Goal: Information Seeking & Learning: Get advice/opinions

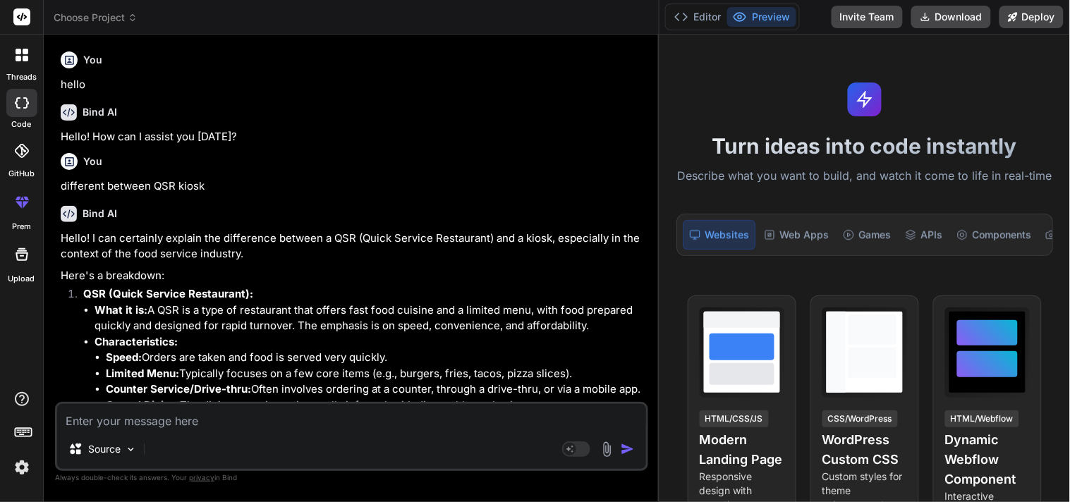
scroll to position [1230, 0]
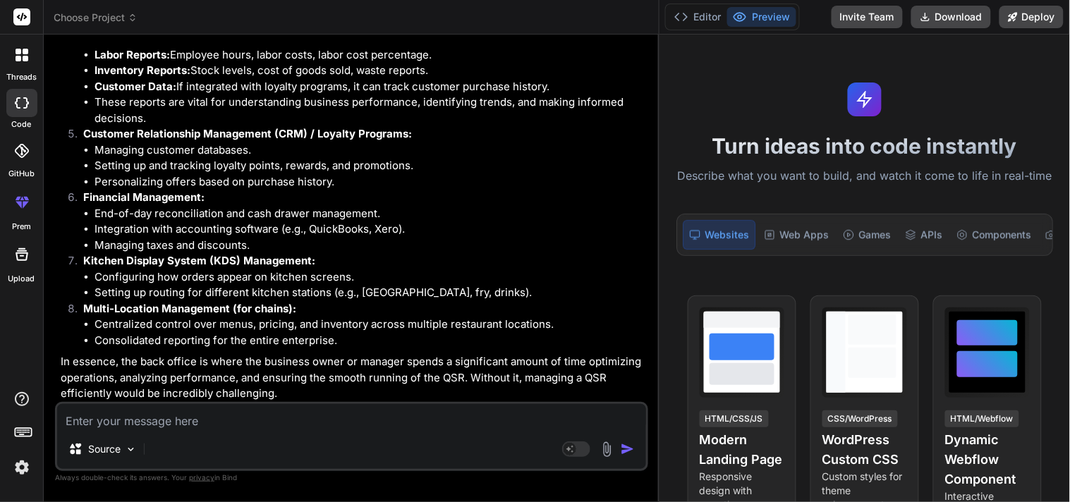
type textarea "function reverseMe(str){ let reversedString = "" ; var x = false; for(let i = s…"
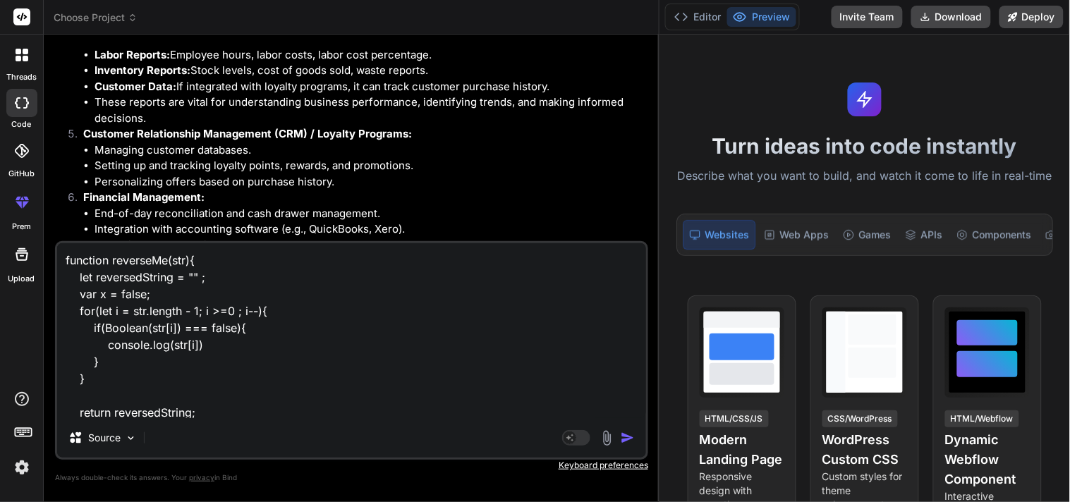
scroll to position [34, 0]
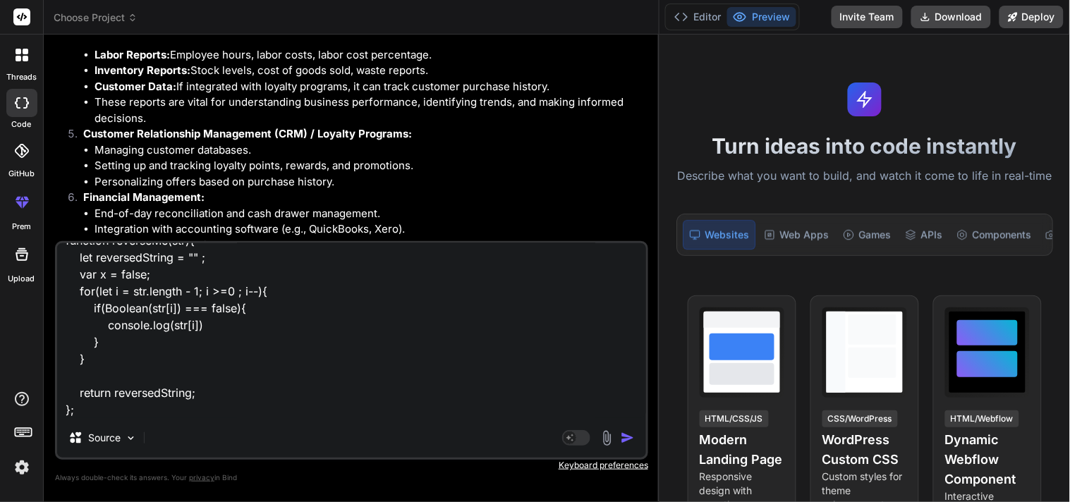
type textarea "x"
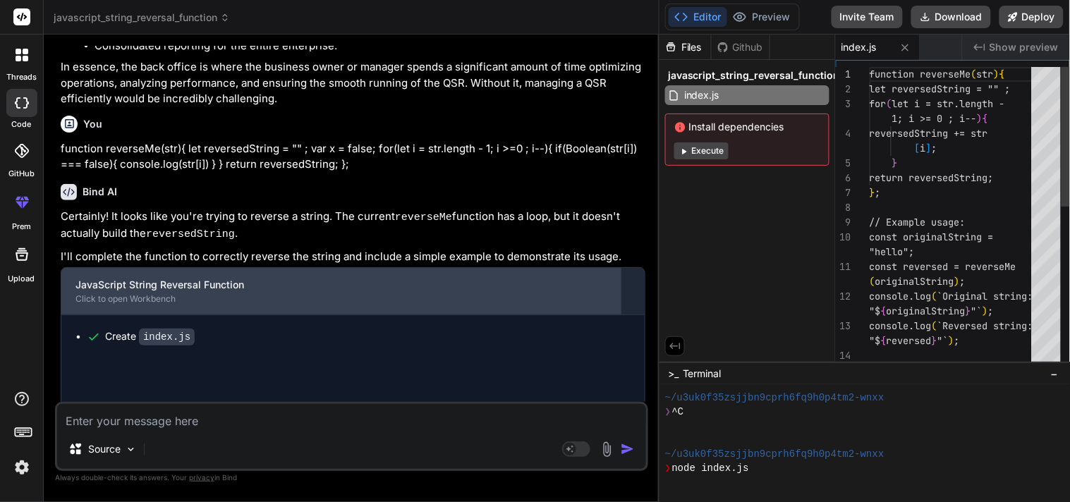
scroll to position [1530, 0]
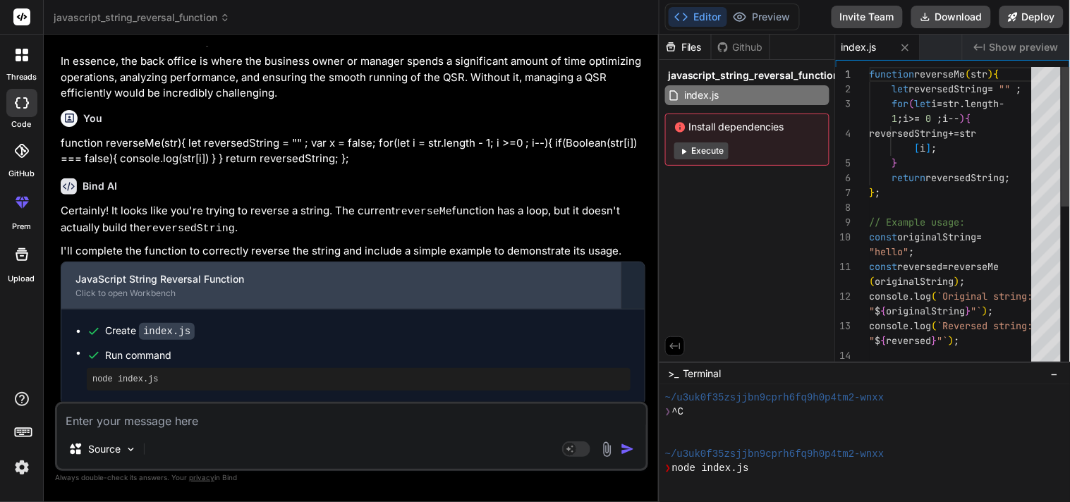
type textarea "x"
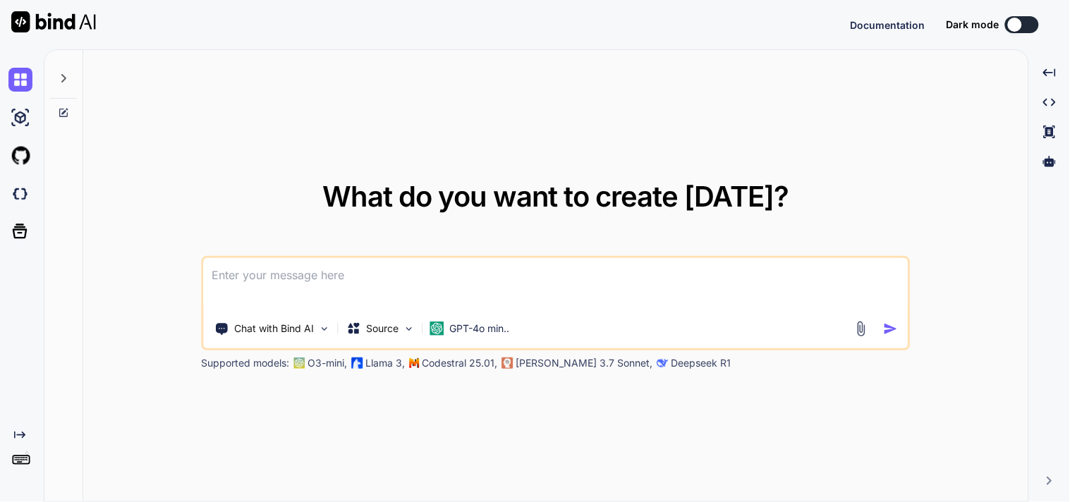
click at [315, 274] on textarea at bounding box center [556, 284] width 705 height 52
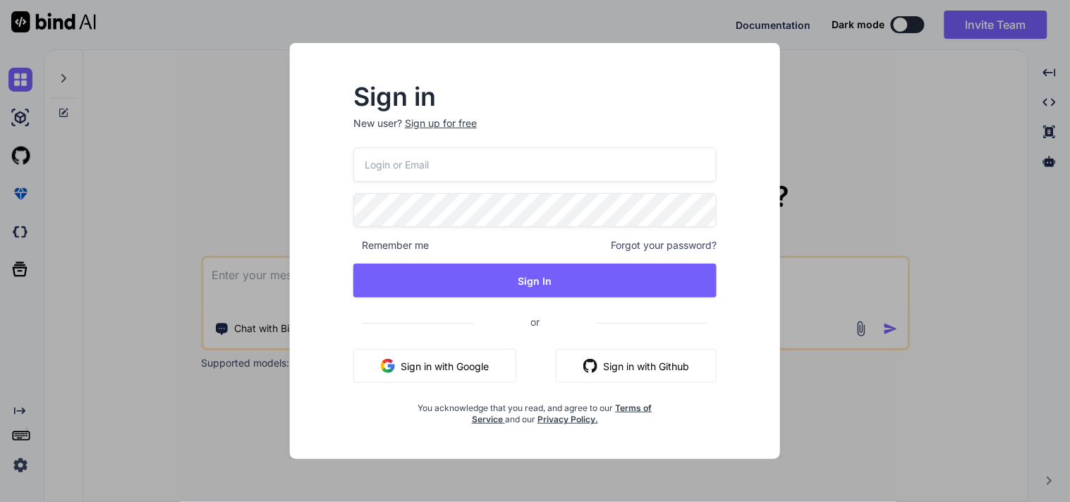
click at [416, 165] on input "email" at bounding box center [534, 164] width 363 height 35
type textarea "x"
type input "[EMAIL_ADDRESS][DOMAIN_NAME]"
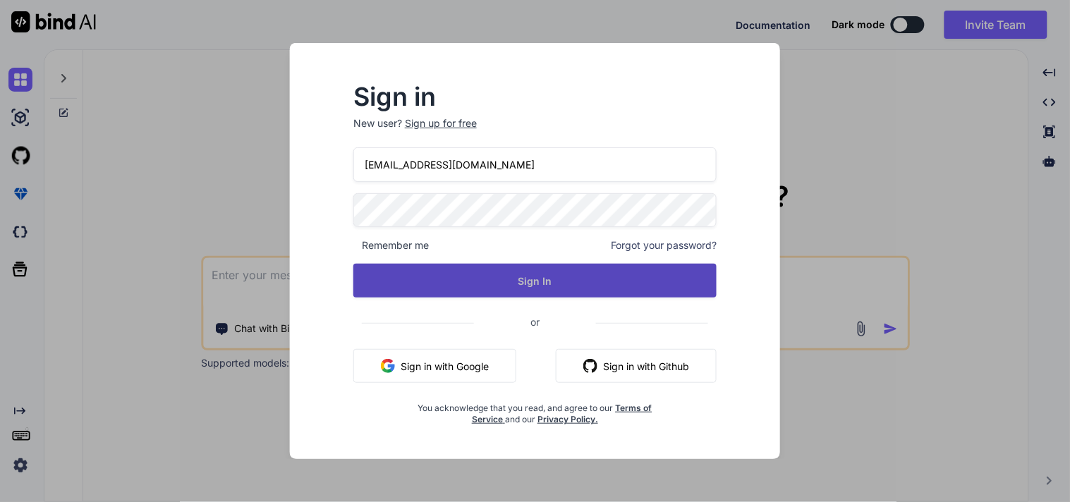
click at [495, 270] on button "Sign In" at bounding box center [534, 281] width 363 height 34
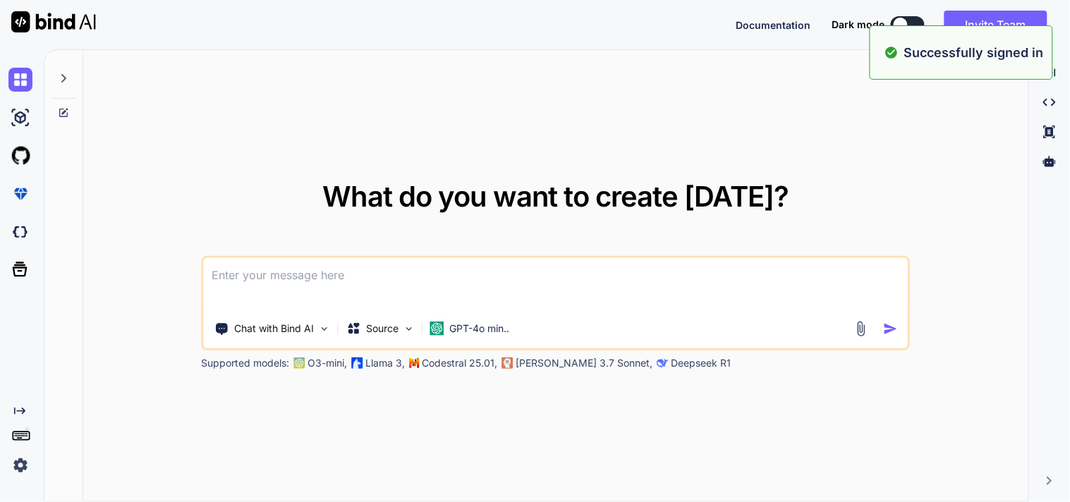
click at [355, 276] on textarea at bounding box center [556, 284] width 705 height 52
paste textarea "function reverseMe(str){ let reversedString = "" ; var x = false; for(let i = s…"
type textarea "function reverseMe(str){ let reversedString = "" ; var x = false; for(let i = s…"
type textarea "x"
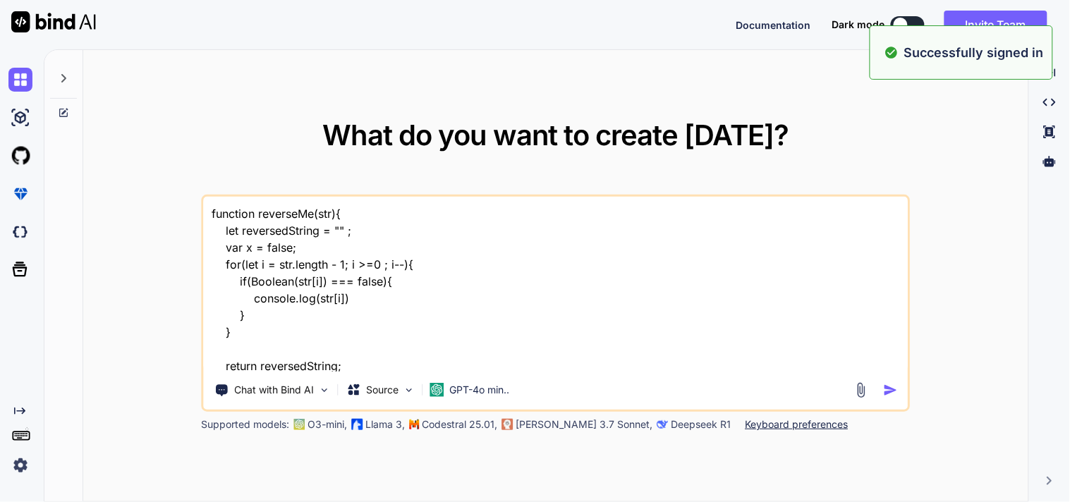
scroll to position [35, 0]
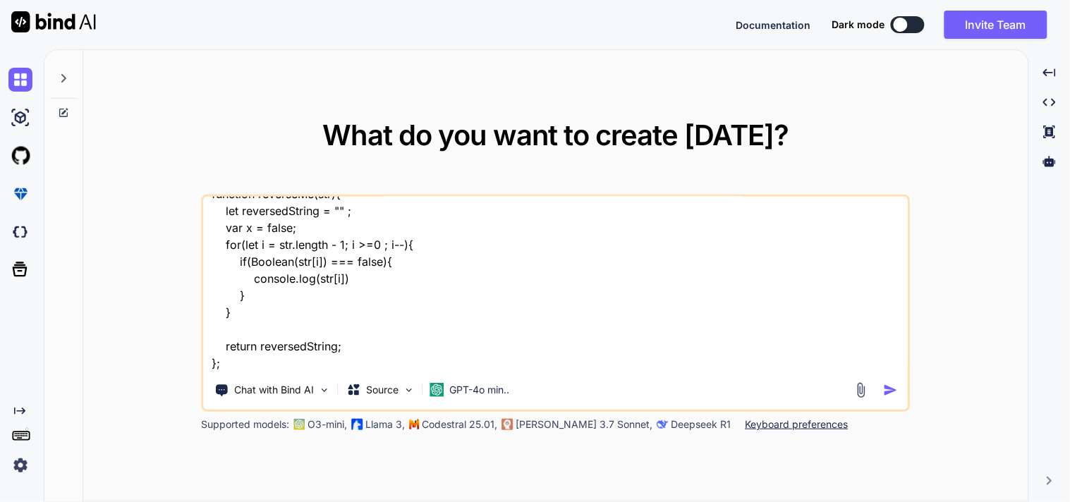
type textarea "function reverseMe(str){ let reversedString = "" ; var x = false; for(let i = s…"
click at [896, 382] on div at bounding box center [878, 390] width 51 height 16
click at [893, 385] on img "button" at bounding box center [891, 390] width 15 height 15
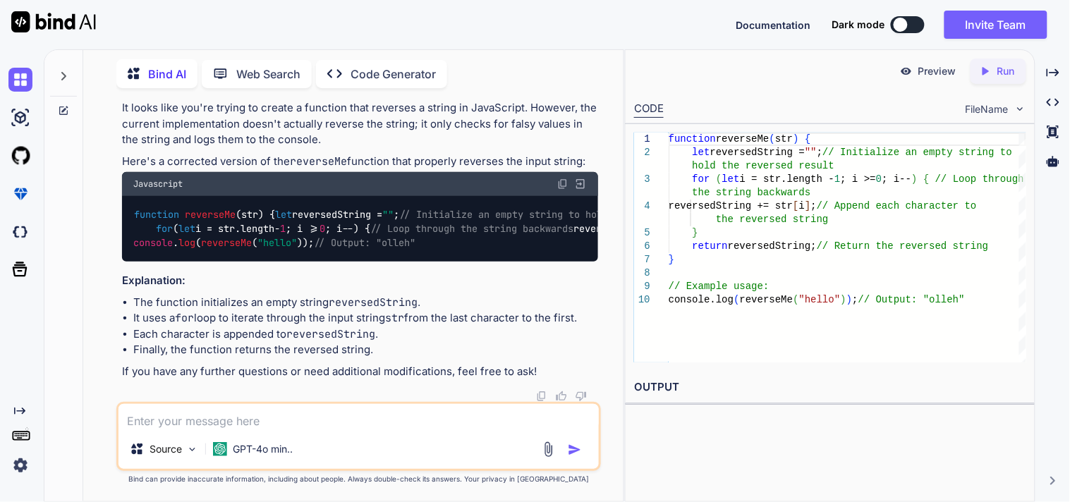
scroll to position [212, 0]
click at [336, 415] on textarea at bounding box center [358, 416] width 480 height 25
type textarea "x"
type textarea "a"
type textarea "x"
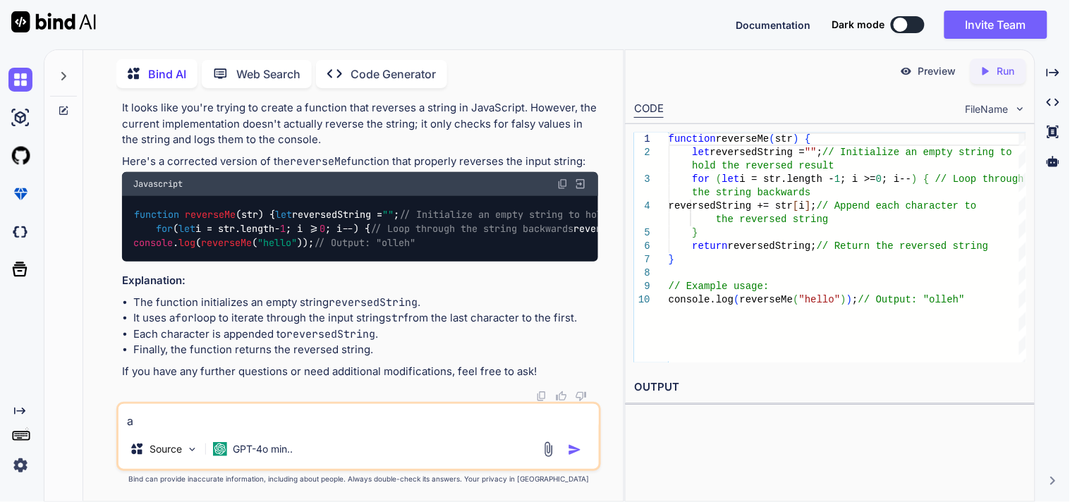
type textarea "ar"
type textarea "x"
type textarea "are"
type textarea "x"
type textarea "are"
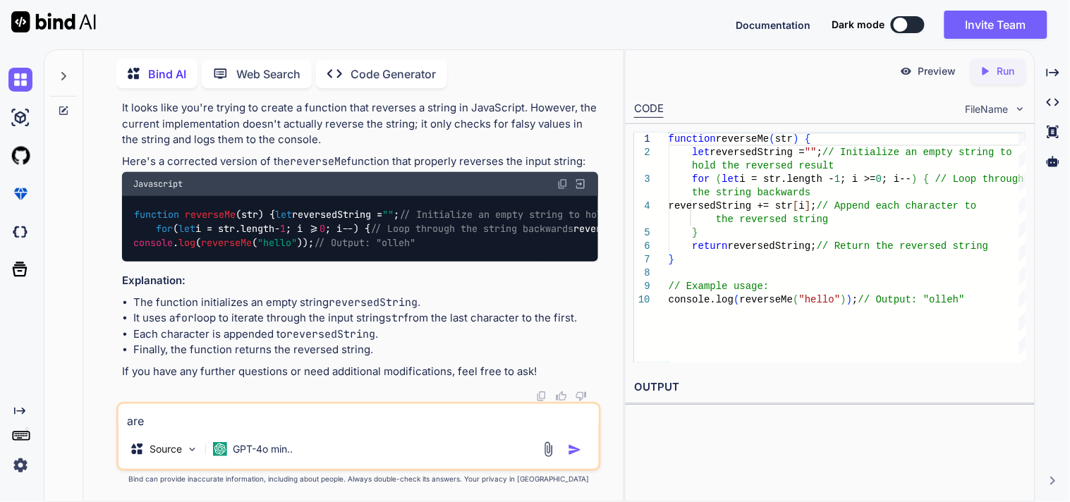
type textarea "x"
type textarea "are b"
type textarea "x"
type textarea "are bh"
type textarea "x"
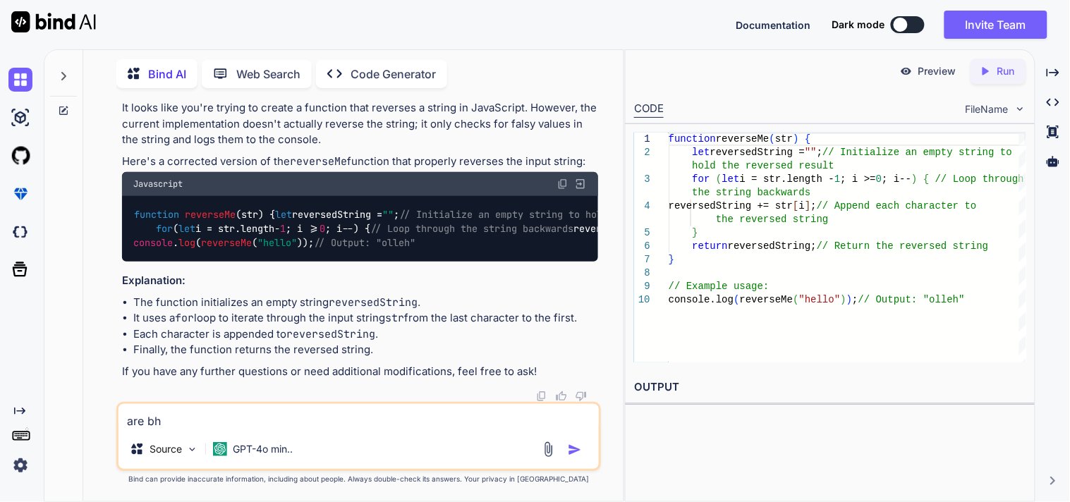
type textarea "are bha"
type textarea "x"
type textarea "are bhai"
type textarea "x"
type textarea "are bhaiu"
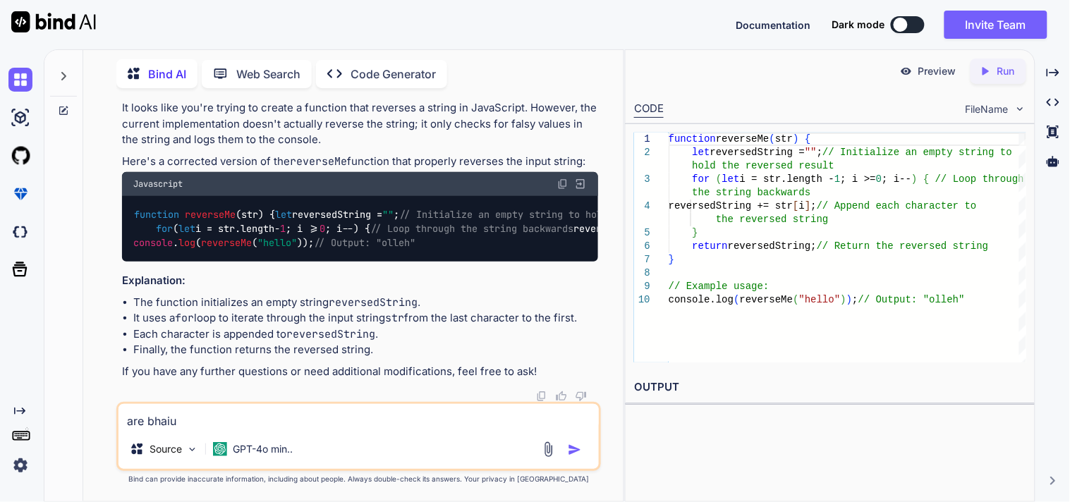
type textarea "x"
type textarea "are bhaiu"
type textarea "x"
type textarea "are bhaiu"
type textarea "x"
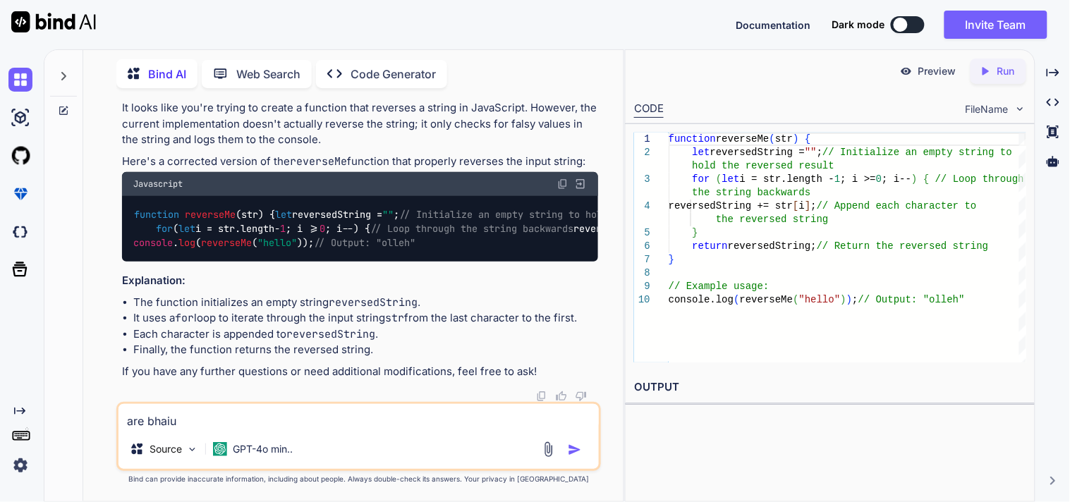
type textarea "are bhai"
type textarea "x"
type textarea "are bhai"
type textarea "x"
type textarea "are bhai i"
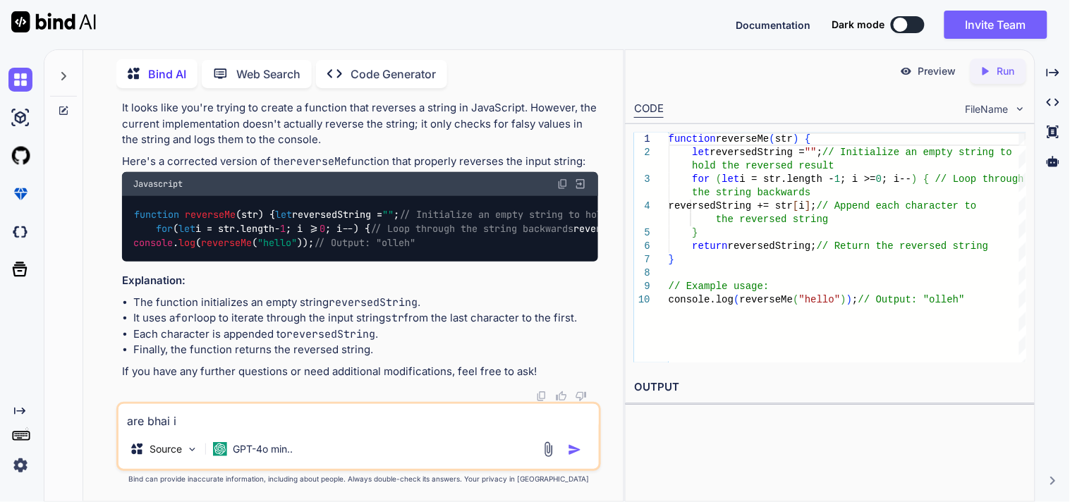
type textarea "x"
type textarea "are bhai if"
type textarea "x"
type textarea "are bhai if"
type textarea "x"
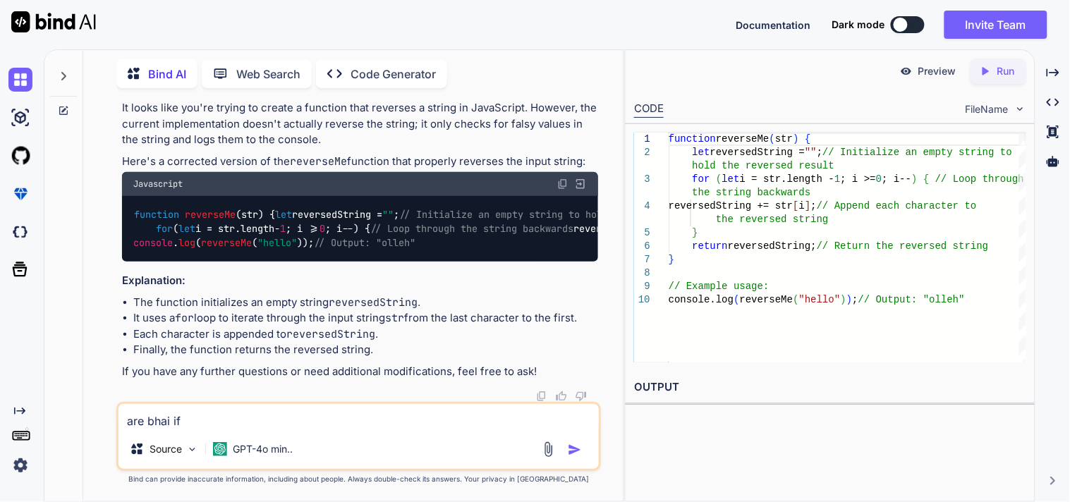
type textarea "are bhai if c"
type textarea "x"
type textarea "are bhai if co"
type textarea "x"
type textarea "are bhai if con"
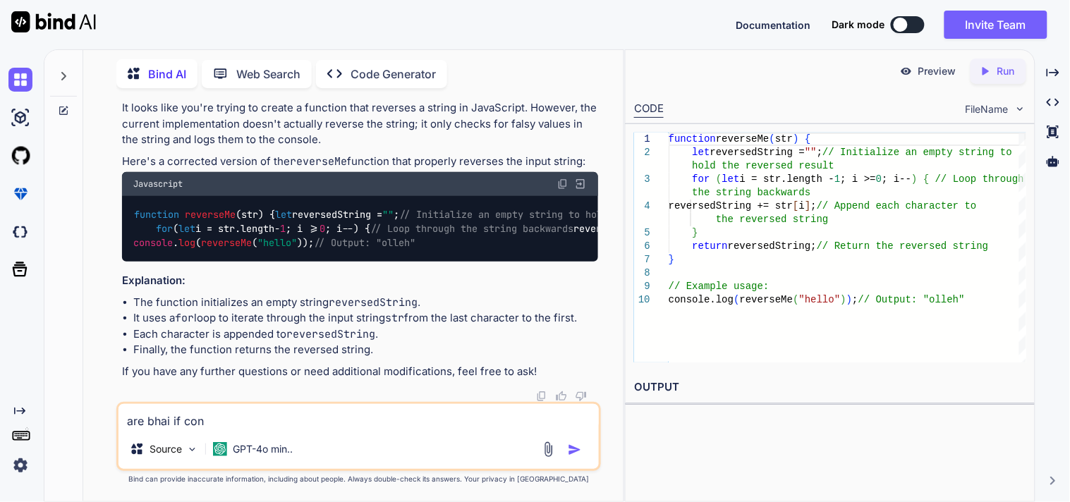
type textarea "x"
type textarea "are bhai if cons"
type textarea "x"
type textarea "are bhai if consi"
type textarea "x"
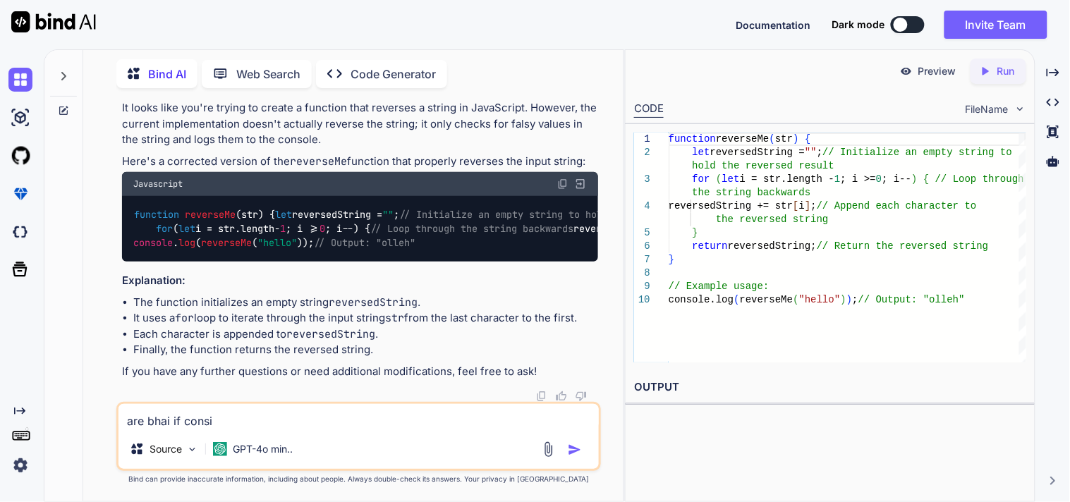
type textarea "are bhai if consit"
type textarea "x"
type textarea "are bhai if consiti"
type textarea "x"
type textarea "are bhai if consitio"
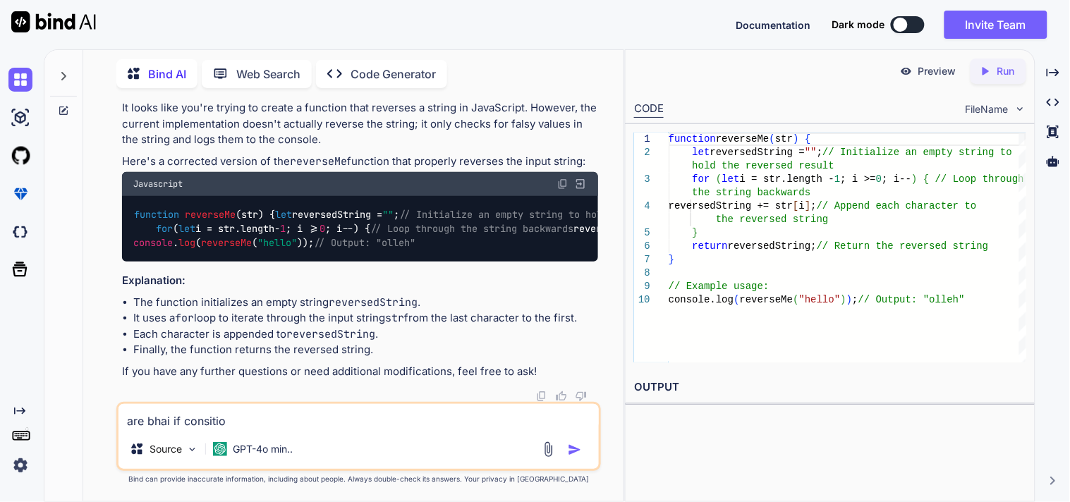
type textarea "x"
type textarea "are bhai if consition"
type textarea "x"
type textarea "are bhai if consition"
type textarea "x"
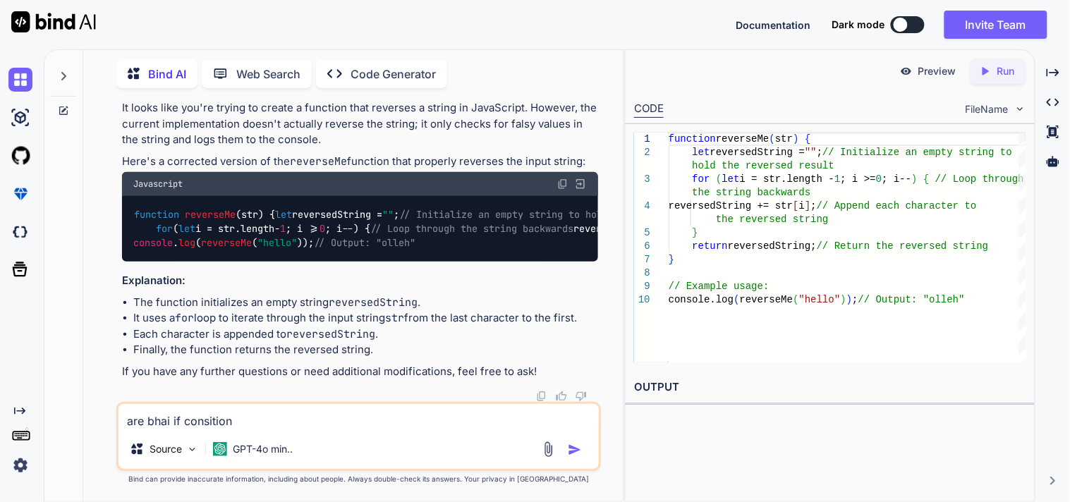
type textarea "are bhai if consition d"
type textarea "x"
type textarea "are bhai if consition de"
type textarea "x"
type textarea "are bhai if consition dek"
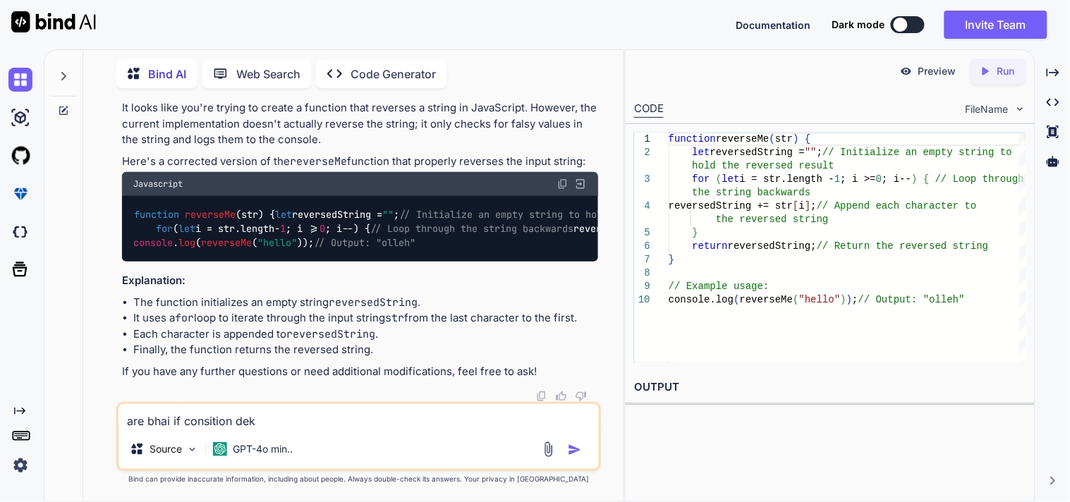
type textarea "x"
type textarea "are bhai if consition dekh"
type textarea "x"
type textarea "are bhai if consition dekho"
type textarea "x"
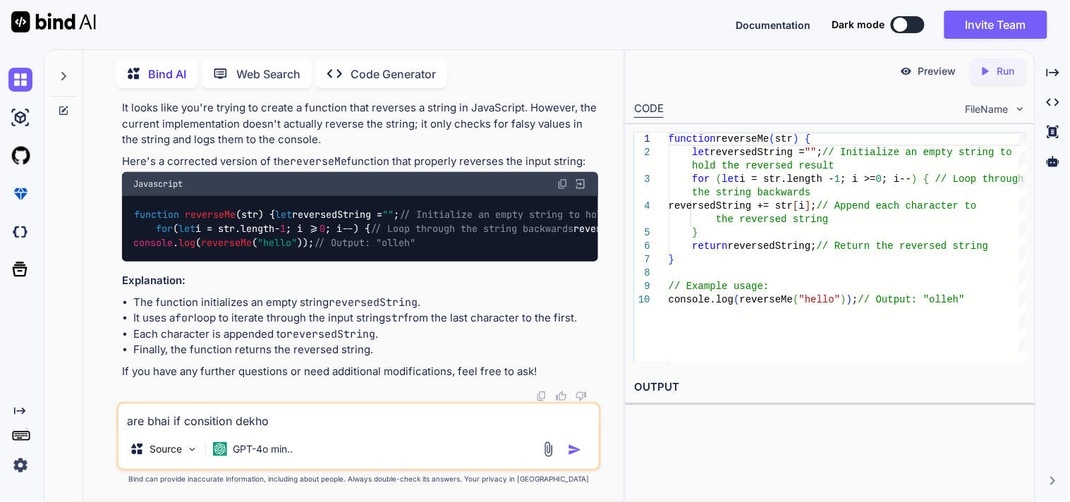
type textarea "are bhai if consition dekho a"
type textarea "x"
type textarea "are bhai if consition dekho an"
type textarea "x"
type textarea "are bhai if consition dekho and"
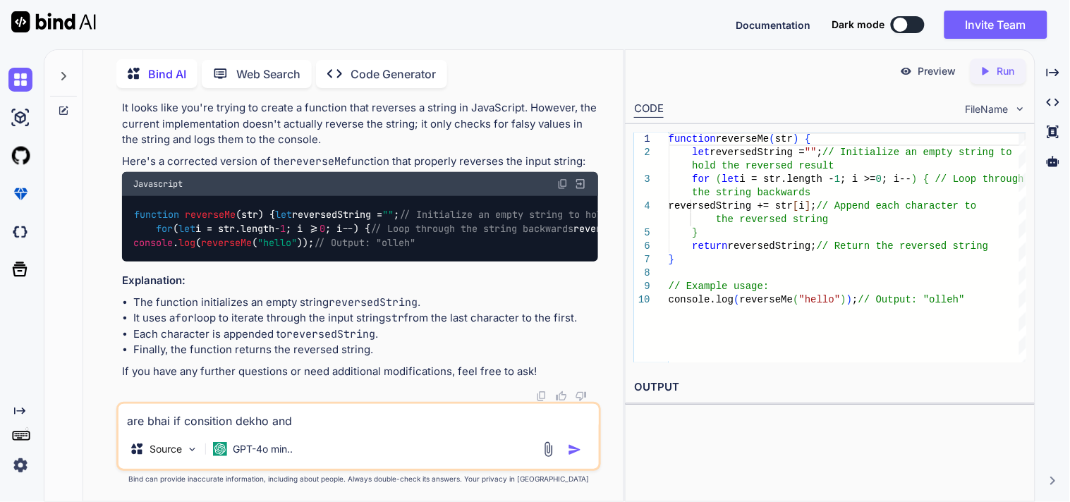
type textarea "x"
type textarea "are bhai if consition dekho and"
type textarea "x"
type textarea "are bhai if consition dekho and i"
type textarea "x"
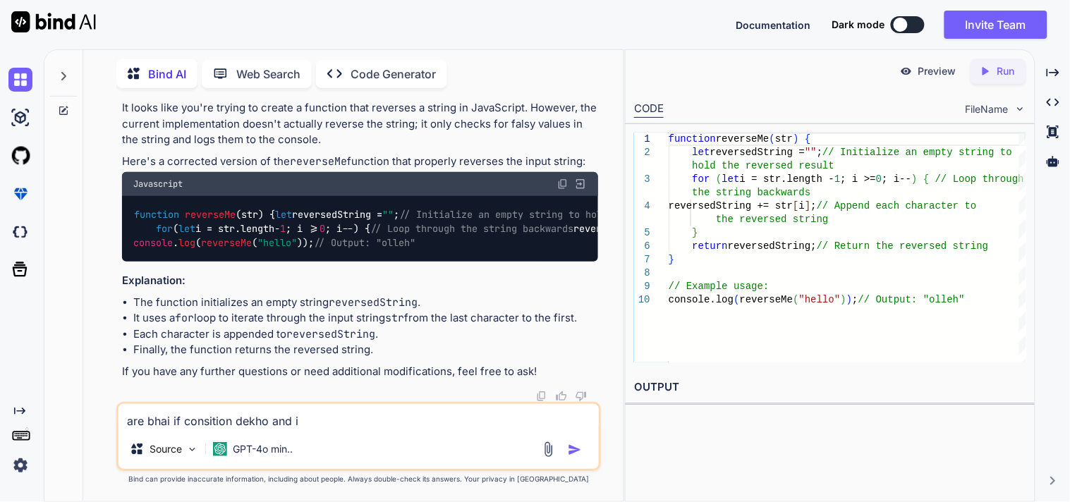
type textarea "are bhai if consition dekho and i"
type textarea "x"
type textarea "are bhai if consition dekho and i p"
type textarea "x"
type textarea "are bhai if consition dekho and i pr"
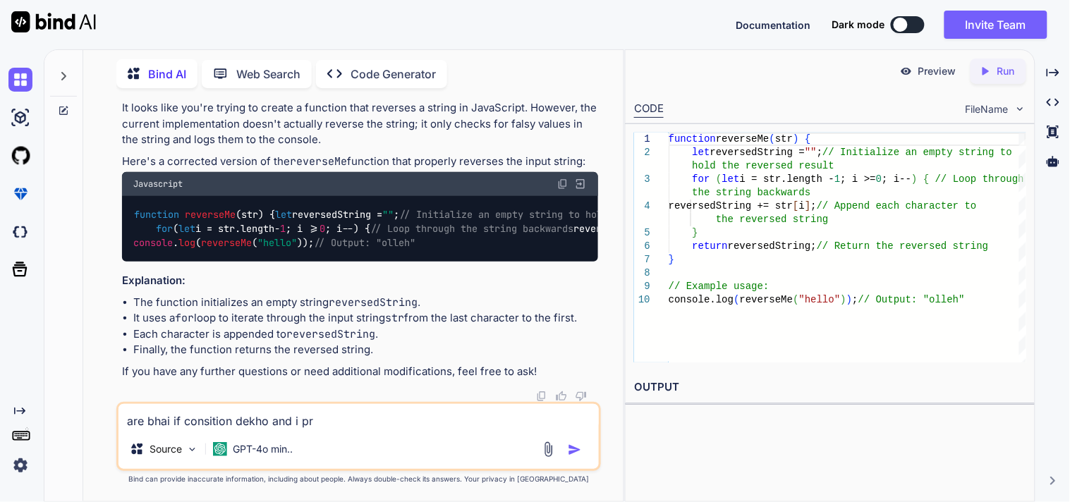
type textarea "x"
type textarea "are bhai if consition dekho and i pri"
type textarea "x"
type textarea "are bhai if consition dekho and i prin"
type textarea "x"
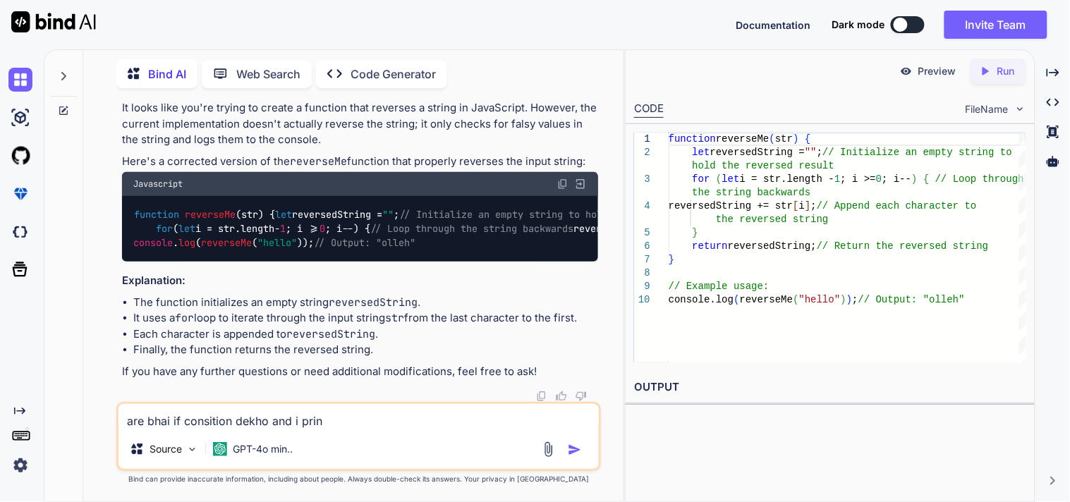
type textarea "are bhai if consition dekho and i print"
type textarea "x"
type textarea "are bhai if consition dekho and i print"
type textarea "x"
type textarea "are bhai if consition dekho and i print k"
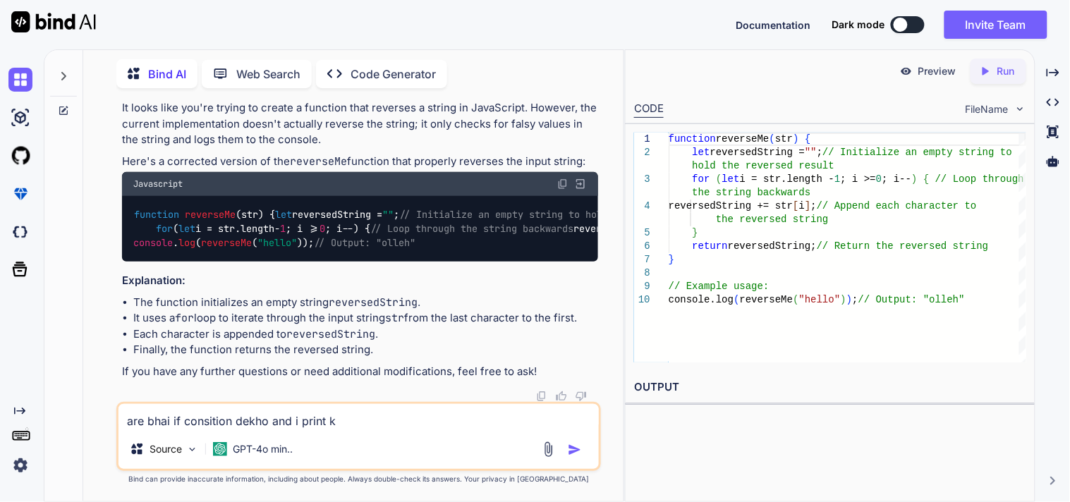
type textarea "x"
type textarea "are bhai if consition dekho and i print ka"
type textarea "x"
type textarea "are bhai if consition dekho and i print kar"
type textarea "x"
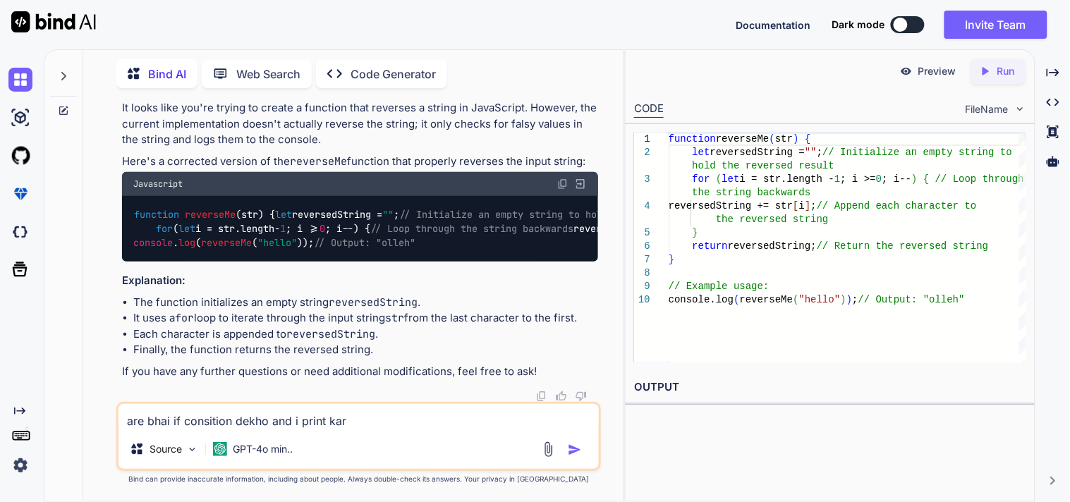
type textarea "are bhai if consition dekho and i print karw"
type textarea "x"
type textarea "are bhai if consition dekho and i print karwa"
type textarea "x"
type textarea "are bhai if consition dekho and i print karwao"
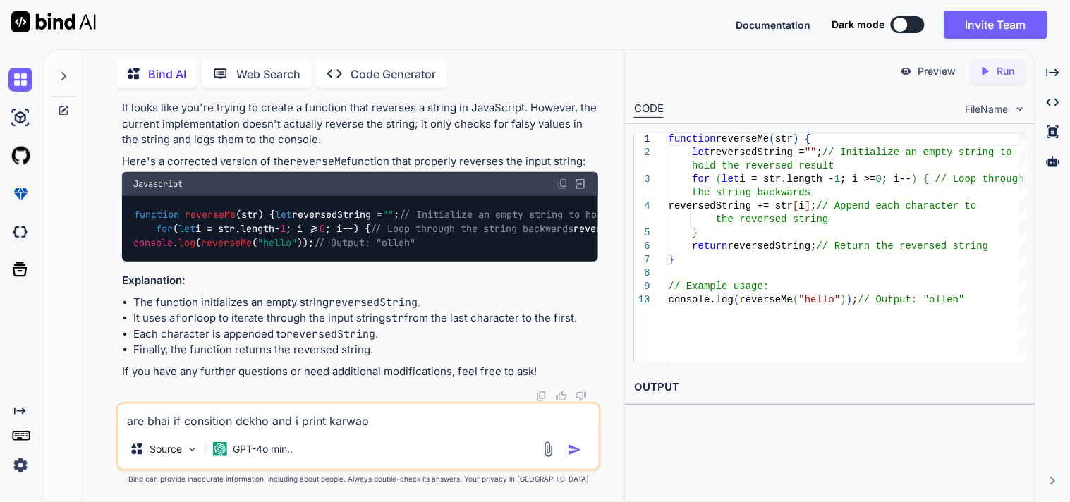
type textarea "x"
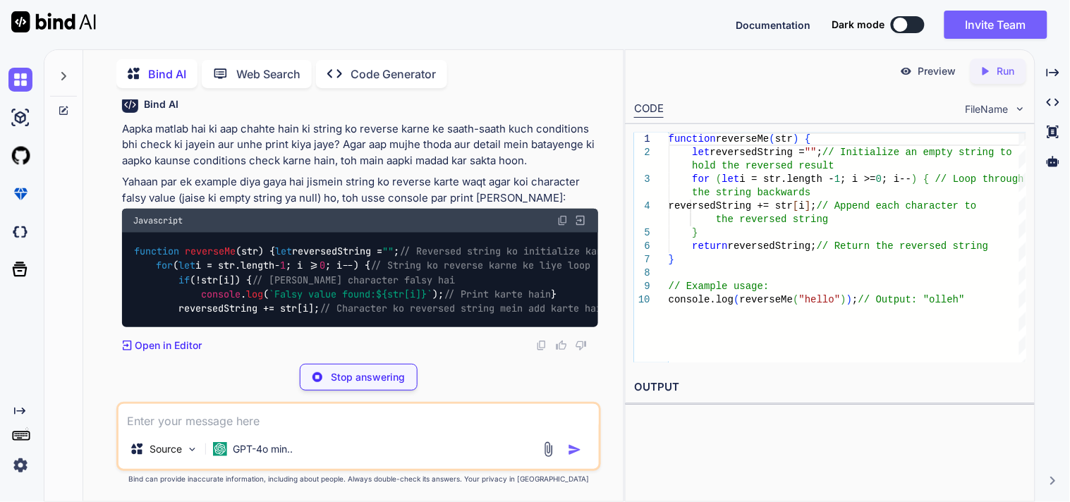
scroll to position [647, 0]
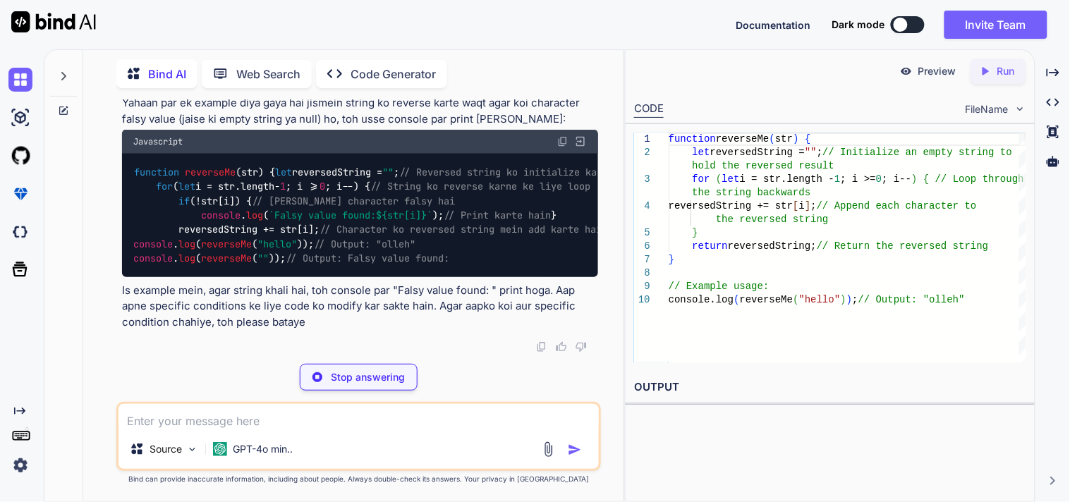
type textarea "x"
type textarea "string mein add karte hain } return reversedString; // Reversed string return k…"
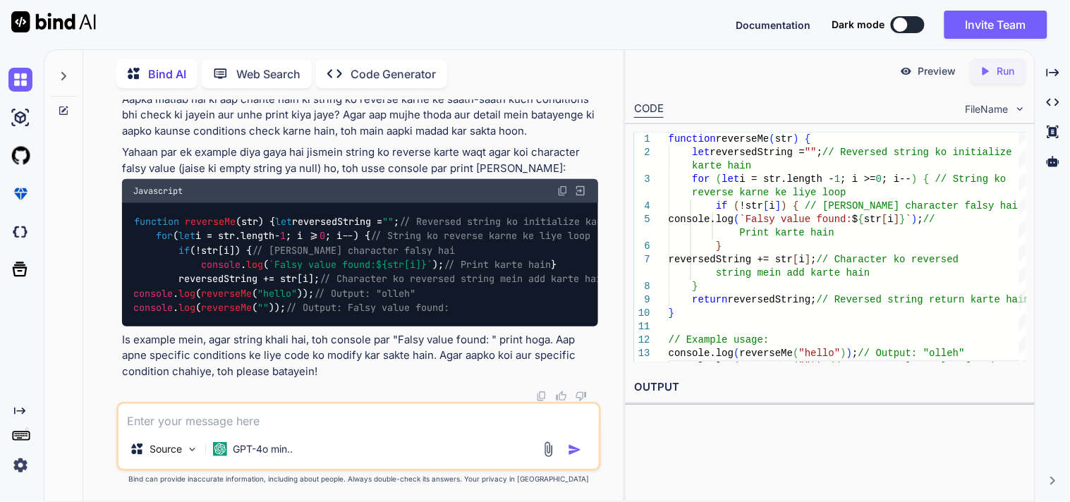
scroll to position [564, 0]
click at [213, 419] on textarea at bounding box center [358, 416] width 480 height 25
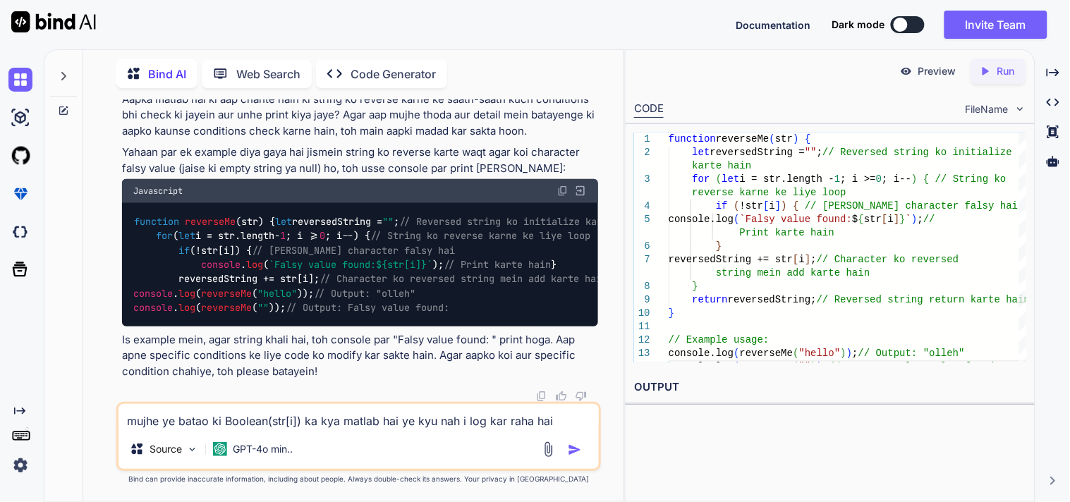
type textarea "mujhe ye batao ki Boolean(str[i]) ka kya matlab hai ye kyu nah i log kar raha h…"
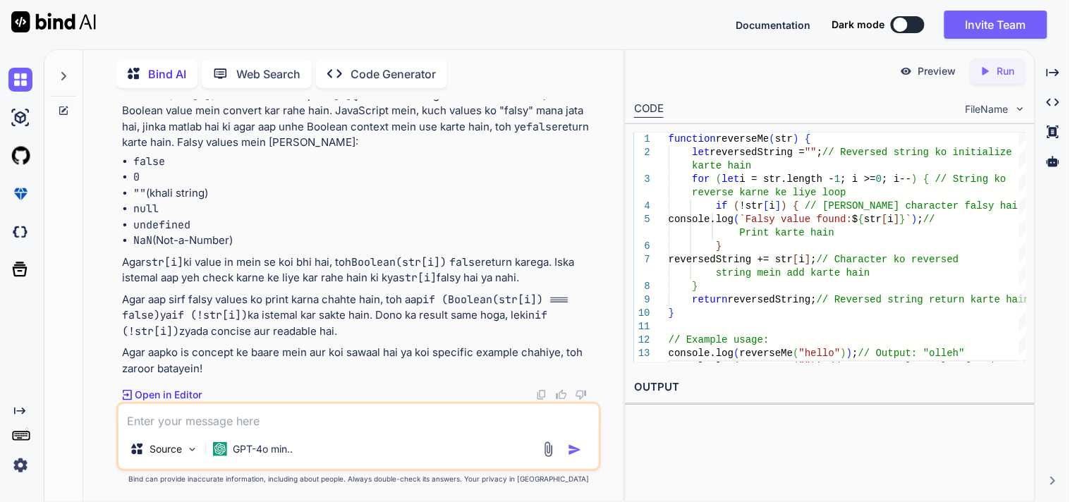
scroll to position [1120, 0]
click at [276, 420] on textarea at bounding box center [358, 416] width 480 height 25
paste textarea "function reverseMe(str){ let result = "" ; let startingPoint = str.length; for(…"
type textarea "function reverseMe(str){ let result = "" ; let startingPoint = str.length; for(…"
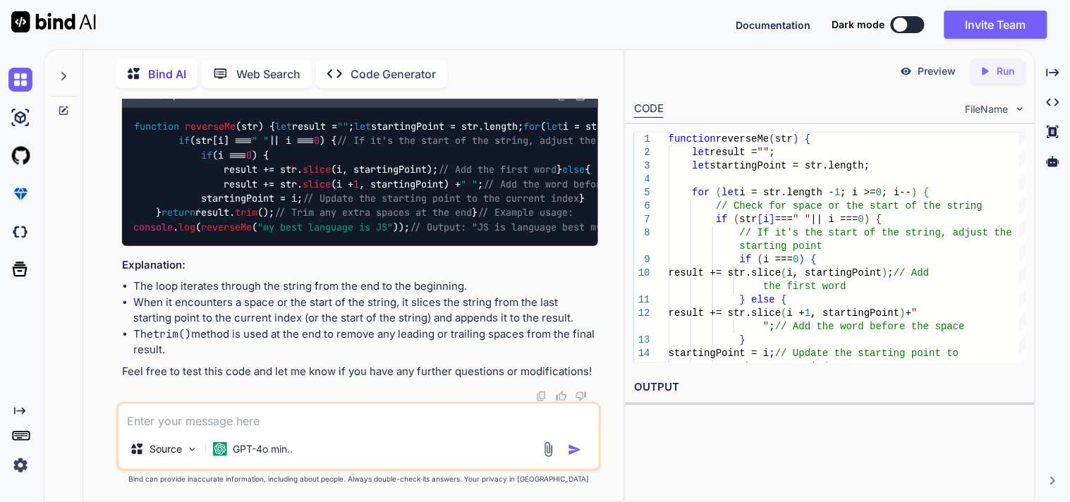
scroll to position [1707, 0]
click at [199, 426] on textarea at bounding box center [358, 416] width 480 height 25
type textarea "how taxes are calculated forperishableitems"
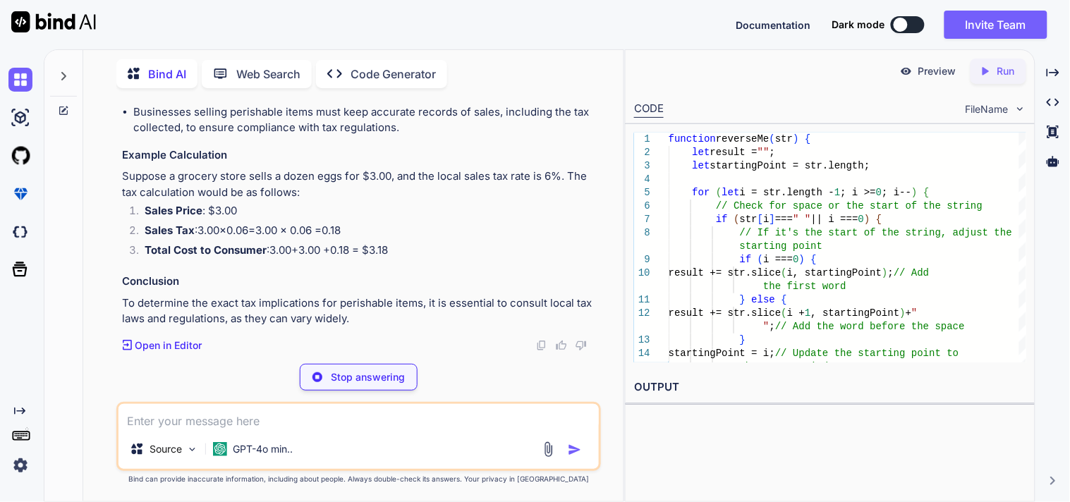
scroll to position [2619, 0]
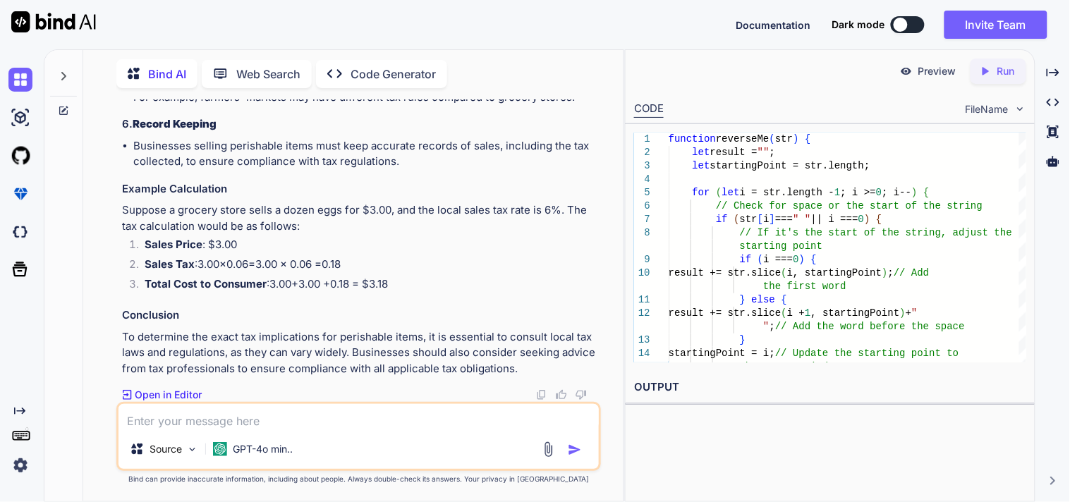
click at [207, 420] on textarea at bounding box center [358, 416] width 480 height 25
type textarea "in [GEOGRAPHIC_DATA]"
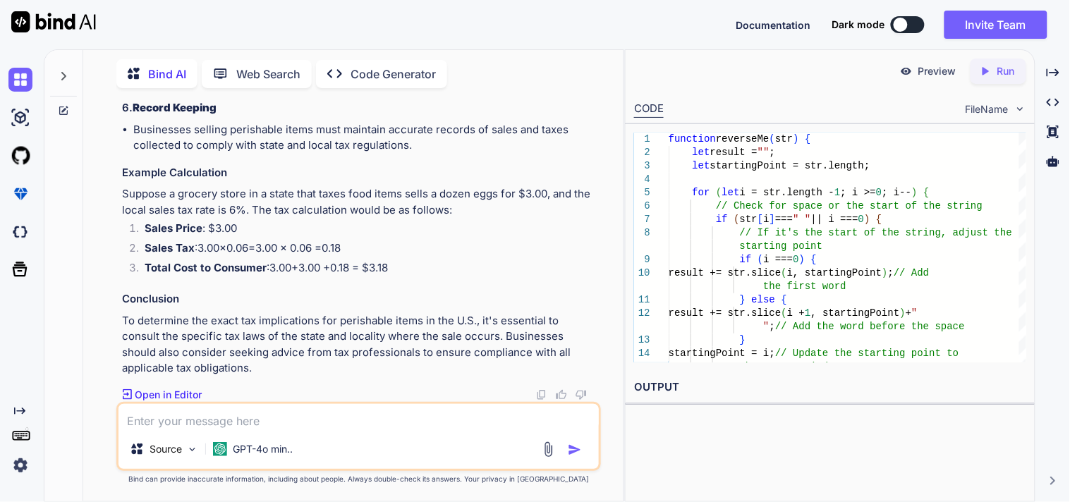
scroll to position [3811, 0]
click at [523, 75] on div "Bind AI Web Search Created with Pixso. Code Generator" at bounding box center [341, 73] width 451 height 29
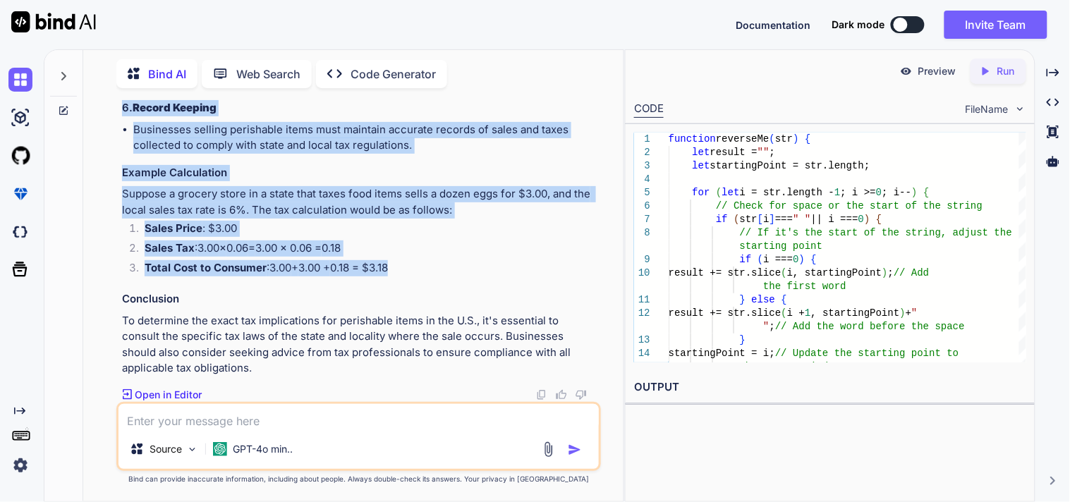
scroll to position [3698, 0]
drag, startPoint x: 386, startPoint y: 272, endPoint x: 114, endPoint y: 109, distance: 316.9
click at [114, 109] on div "You function reverseMe(str){ let reversedString = "" ; var x = false; for(let i…" at bounding box center [359, 300] width 529 height 402
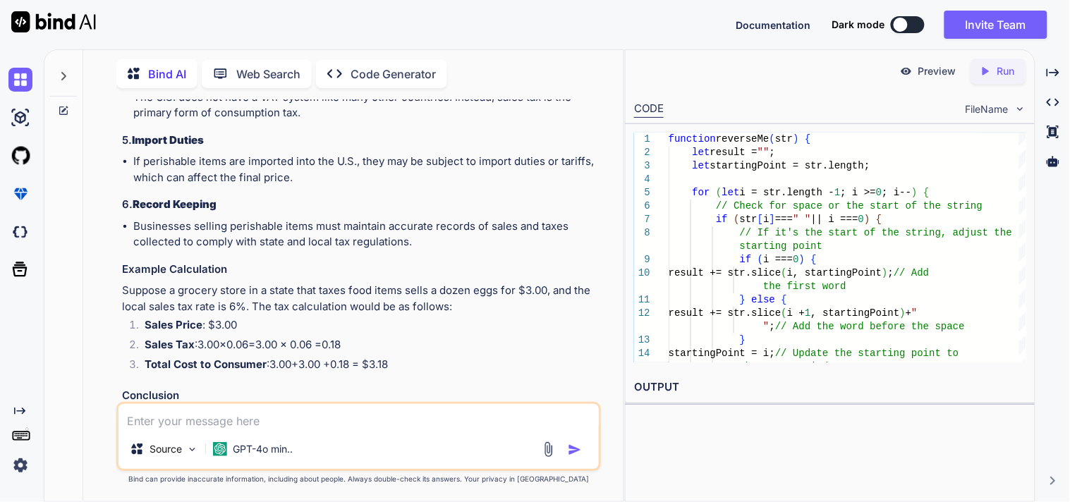
scroll to position [3439, 0]
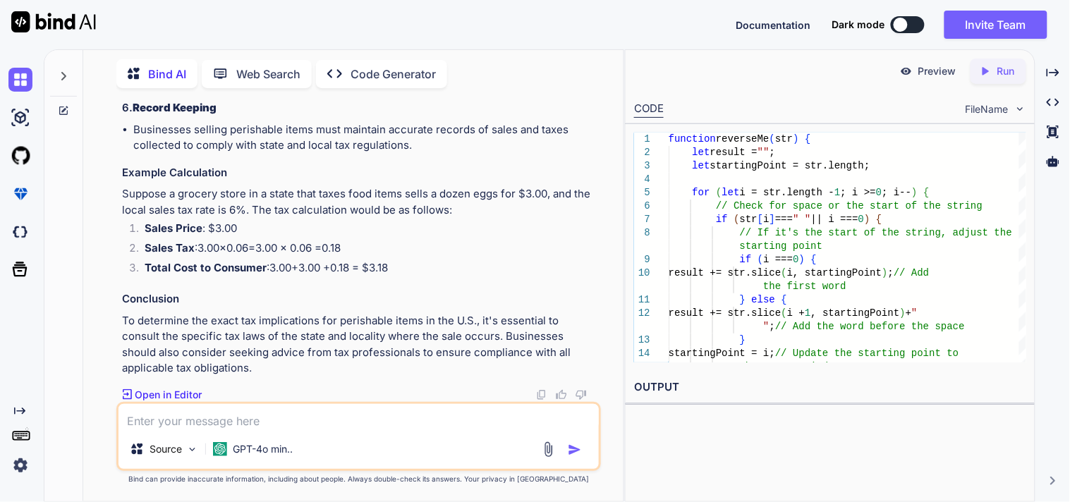
drag, startPoint x: 123, startPoint y: 166, endPoint x: 282, endPoint y: 353, distance: 245.6
drag, startPoint x: 391, startPoint y: 326, endPoint x: 116, endPoint y: 171, distance: 316.4
click at [116, 171] on div "You function reverseMe(str){ let reversedString = "" ; var x = false; for(let i…" at bounding box center [358, 300] width 485 height 402
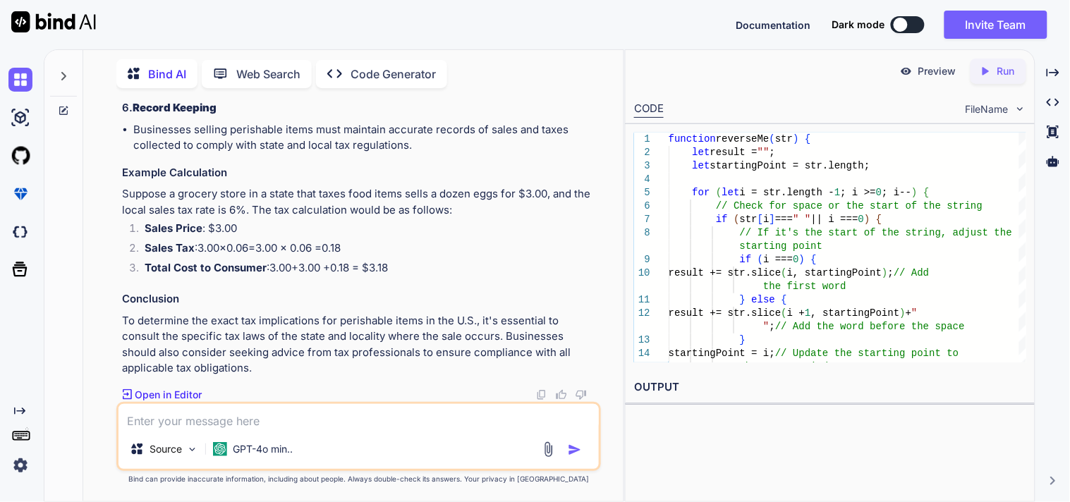
click at [212, 423] on textarea at bounding box center [358, 416] width 480 height 25
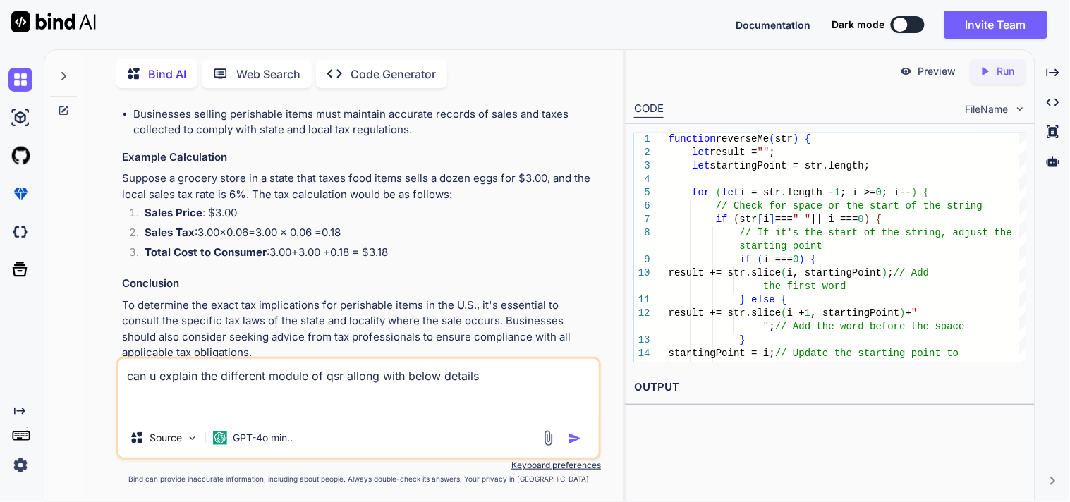
paste textarea "QSR Item List ( Raw Item ) Add Raw Materials Raw Materials view Page Receipe Ma…"
type textarea "can u explain the different module of qsr allong with below details QSR Item Li…"
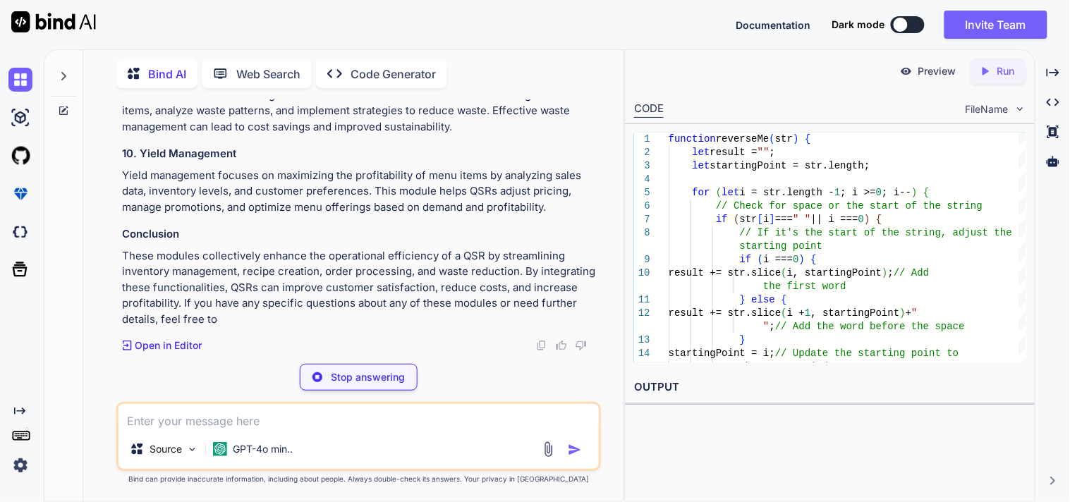
scroll to position [5129, 0]
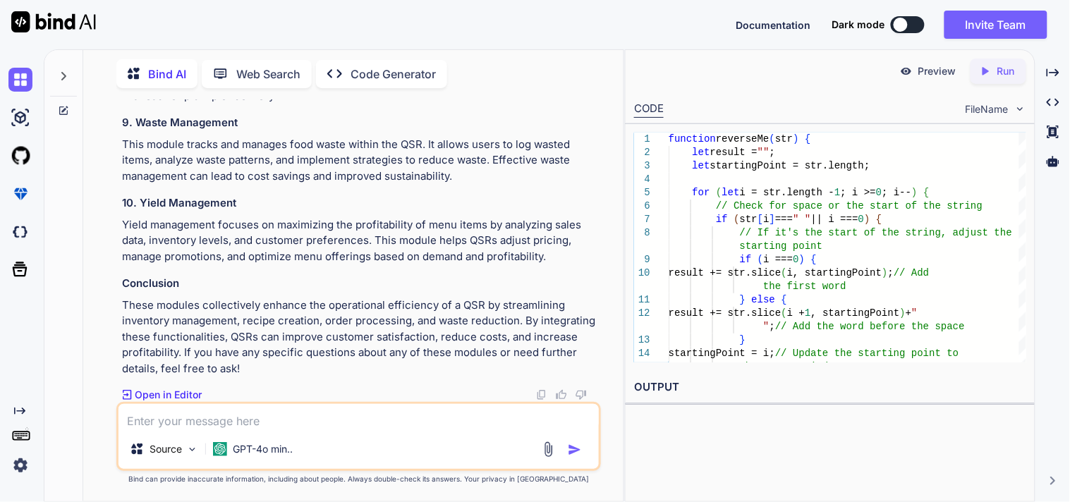
click at [237, 418] on textarea at bounding box center [358, 416] width 480 height 25
type textarea "no no give me other lists apart from i given for QSR backoffice module"
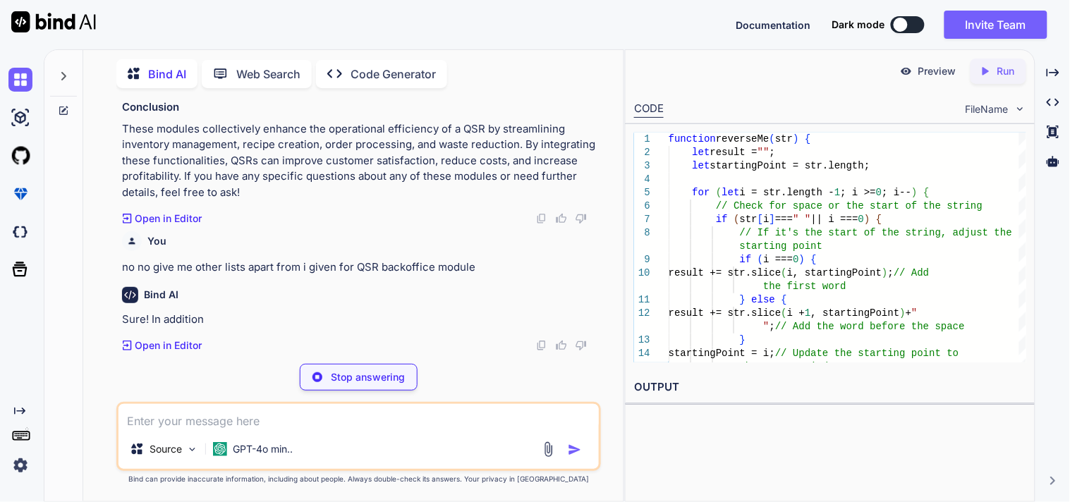
scroll to position [5278, 0]
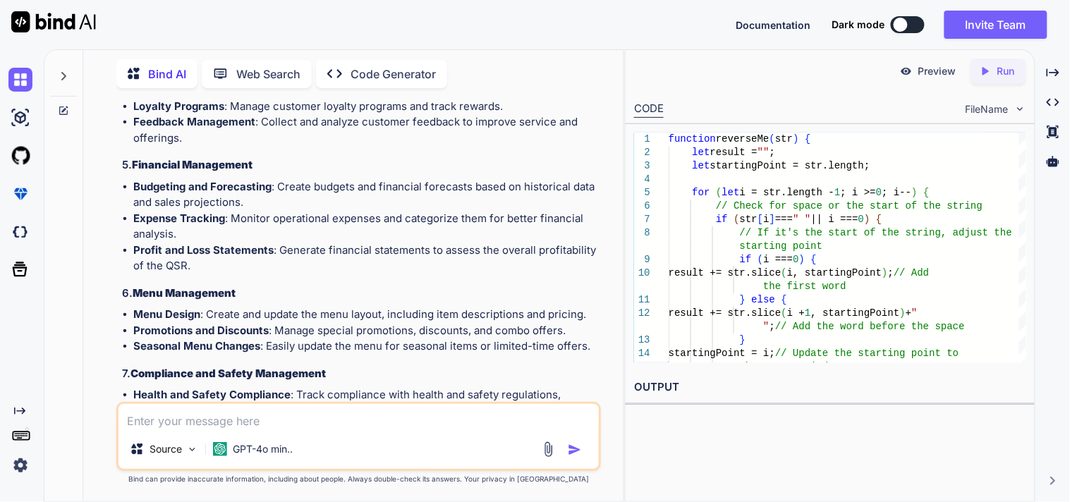
scroll to position [5470, 0]
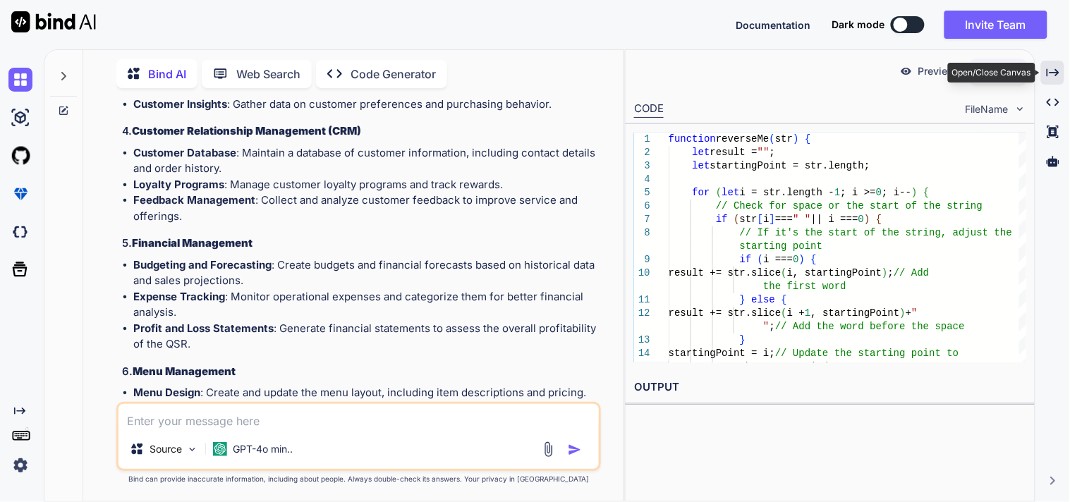
click at [1049, 73] on icon "Created with Pixso." at bounding box center [1053, 72] width 13 height 13
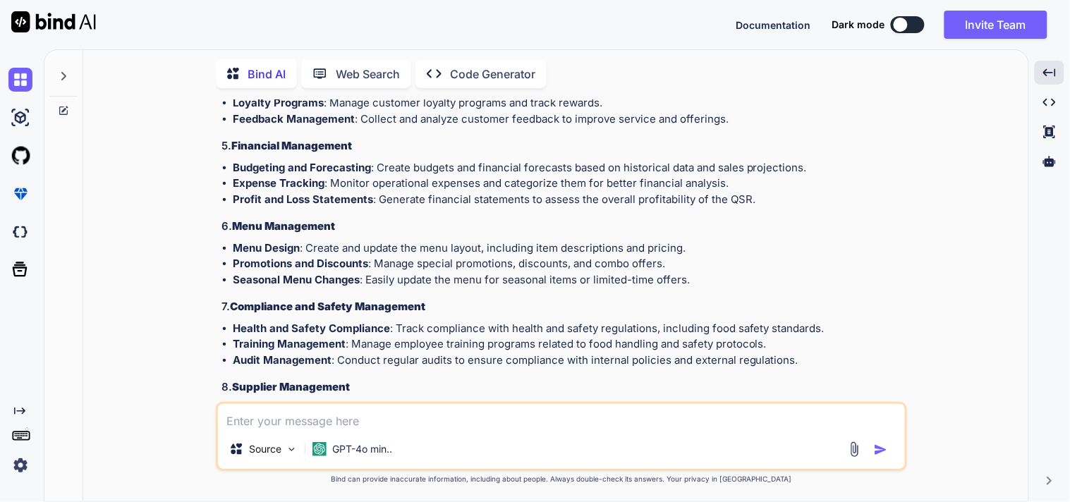
scroll to position [4851, 0]
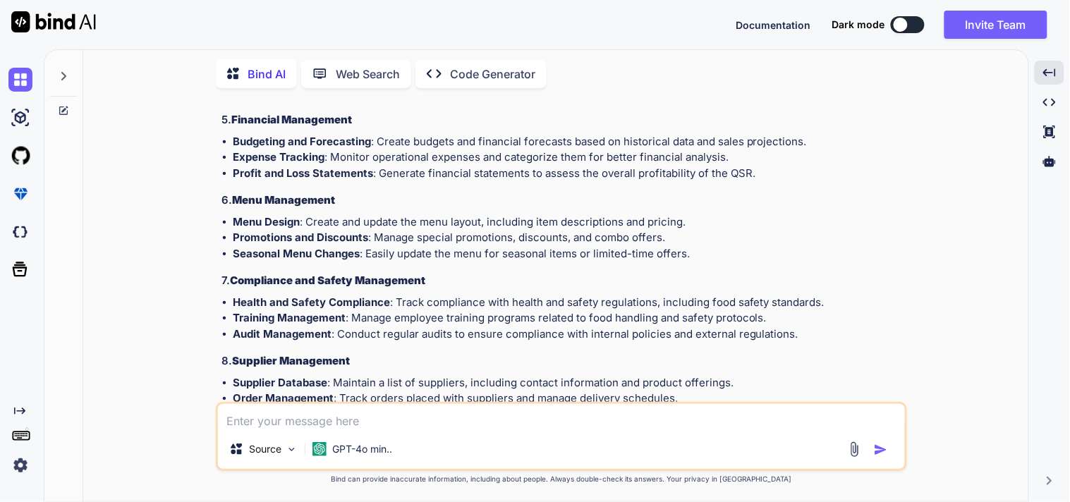
click at [324, 413] on textarea at bounding box center [561, 416] width 687 height 25
type textarea "QSR supplier addition form input fields do"
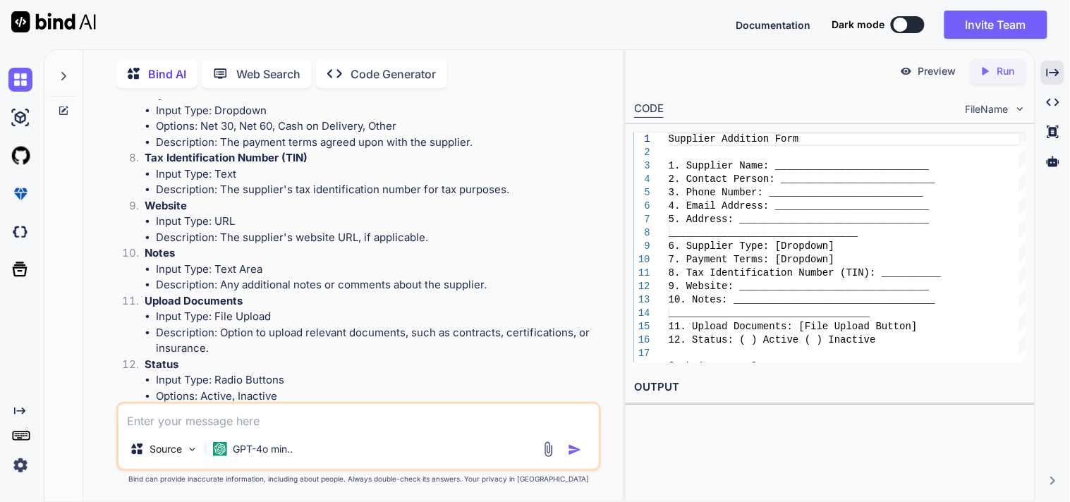
scroll to position [6743, 0]
